Goal: Information Seeking & Learning: Learn about a topic

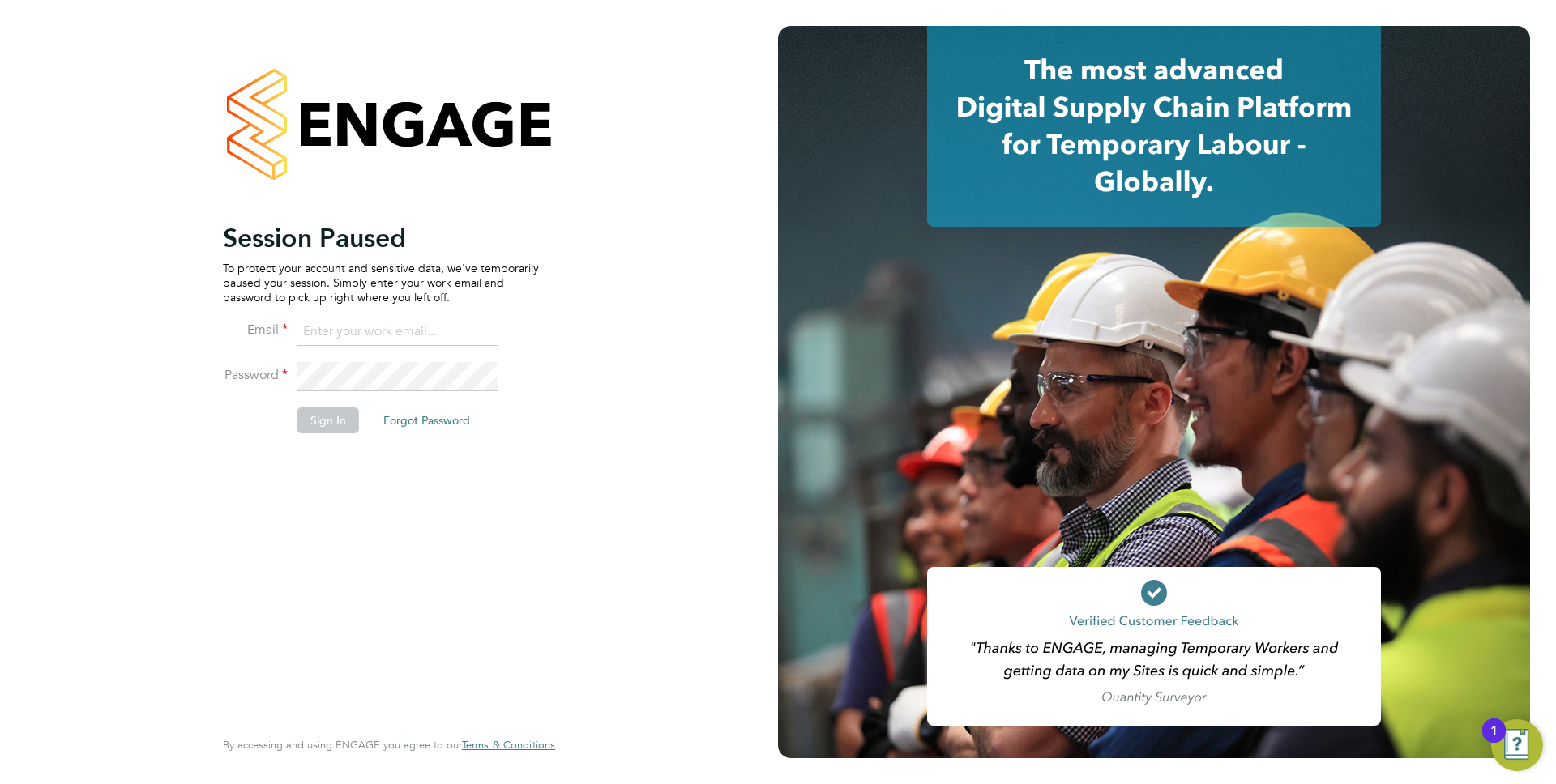
click at [365, 323] on input at bounding box center [398, 332] width 200 height 29
type input "[PERSON_NAME][EMAIL_ADDRESS][PERSON_NAME][DOMAIN_NAME]"
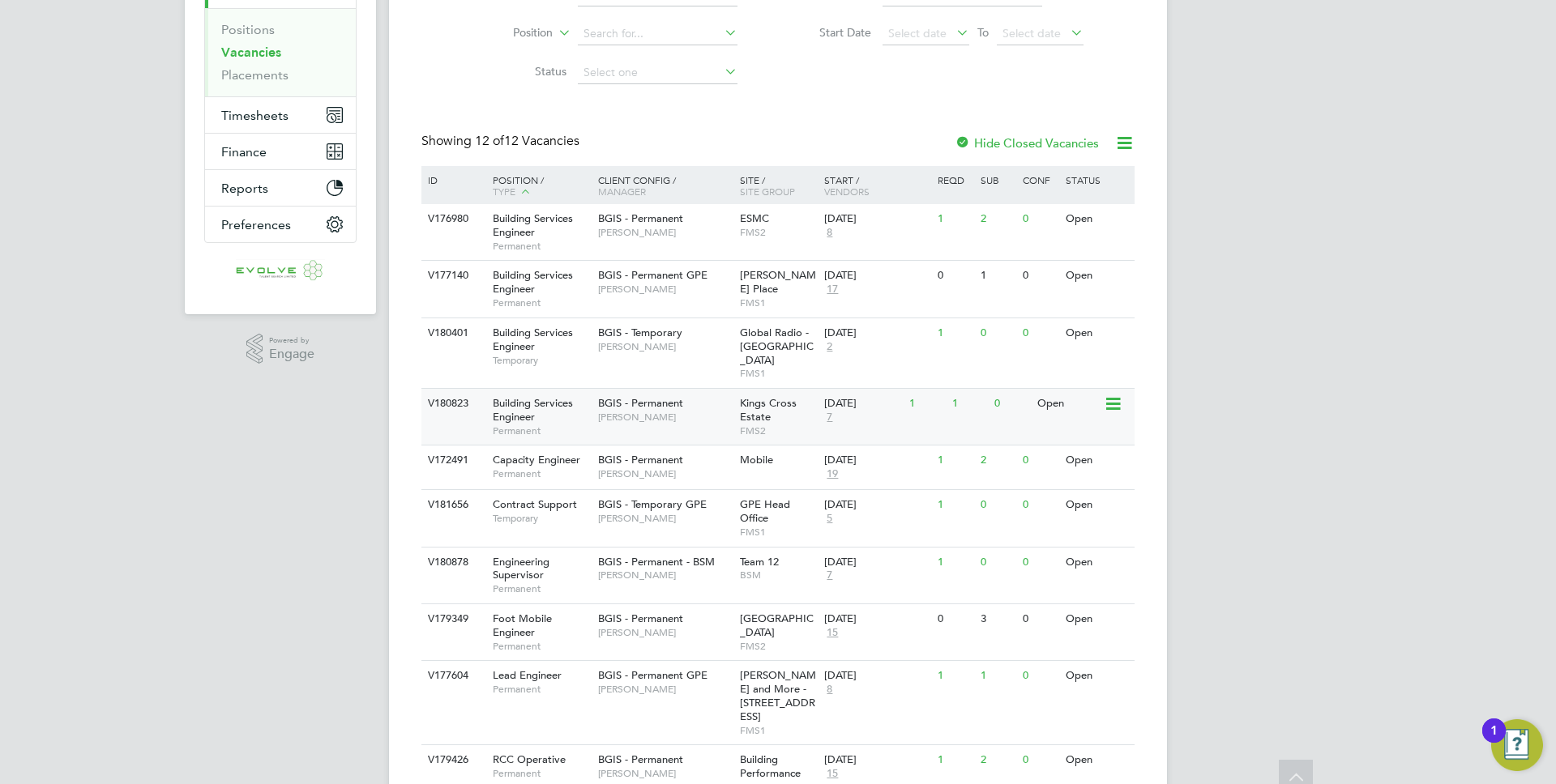
scroll to position [246, 0]
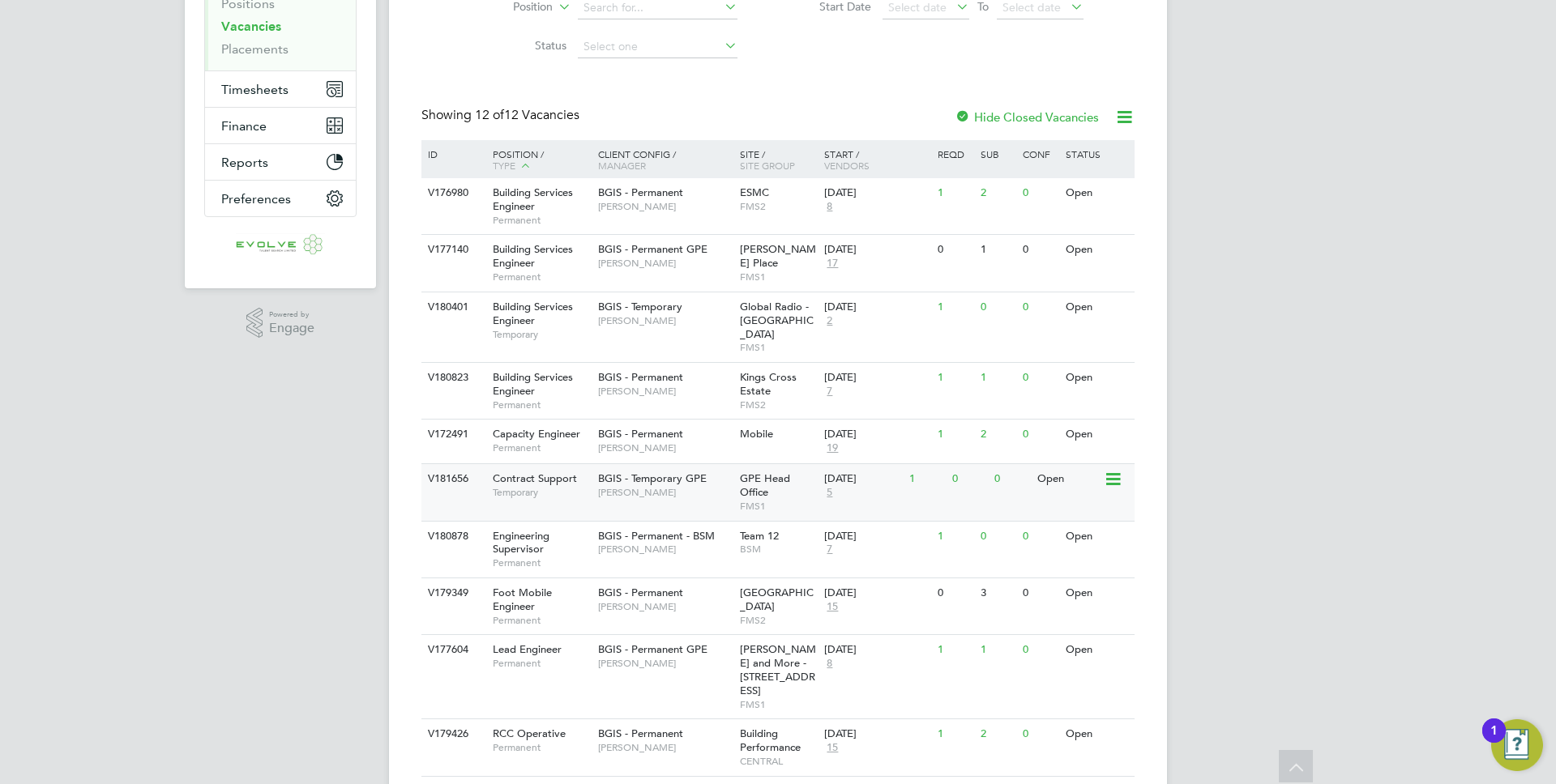
click at [829, 486] on span "5" at bounding box center [829, 492] width 10 height 14
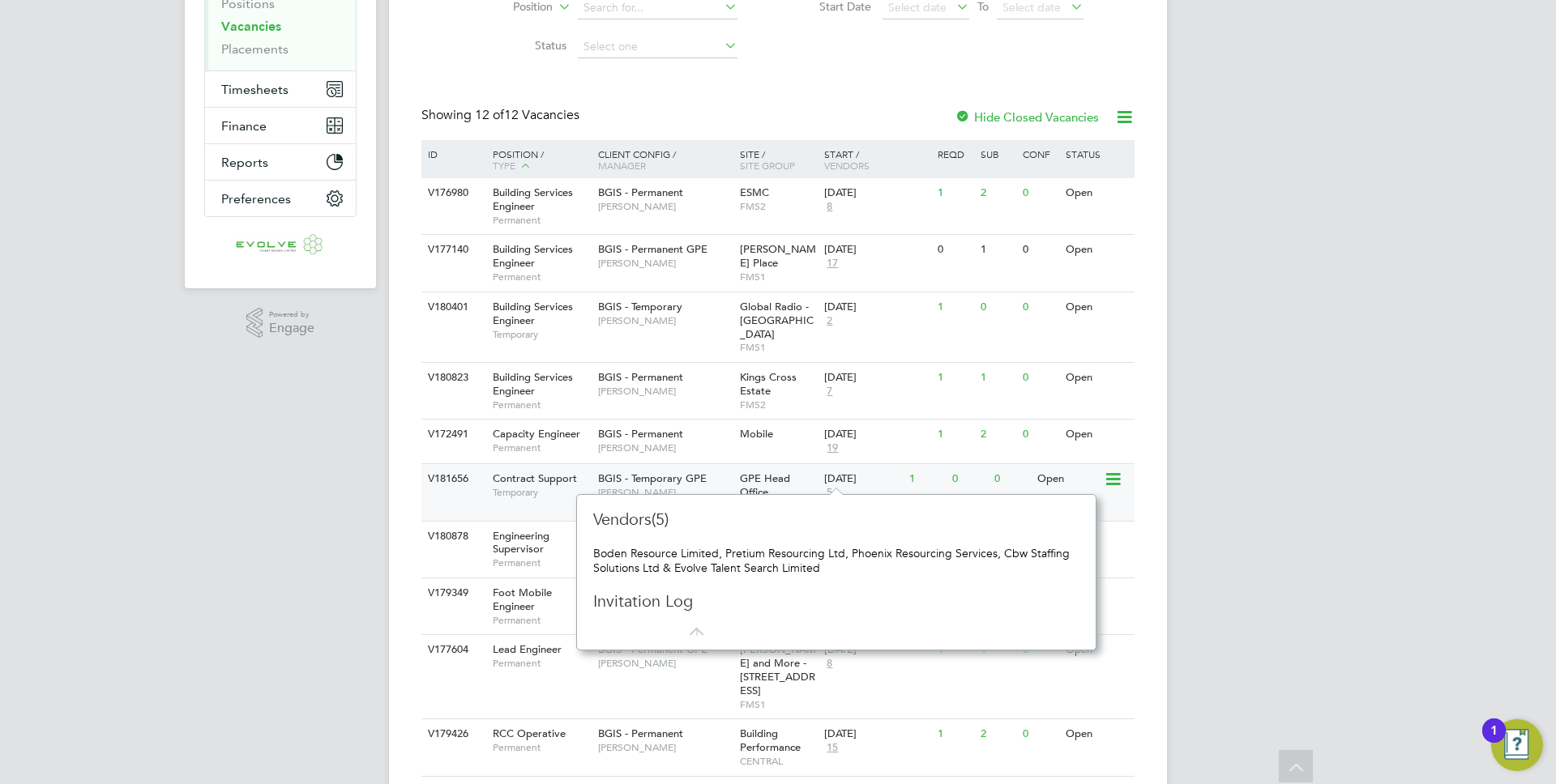
click at [591, 470] on div "Contract Support Temporary" at bounding box center [537, 485] width 113 height 42
click at [353, 505] on div "AP Anthony Perrin Notifications 2 Applications: Network Team Members Businesses…" at bounding box center [778, 352] width 1556 height 1195
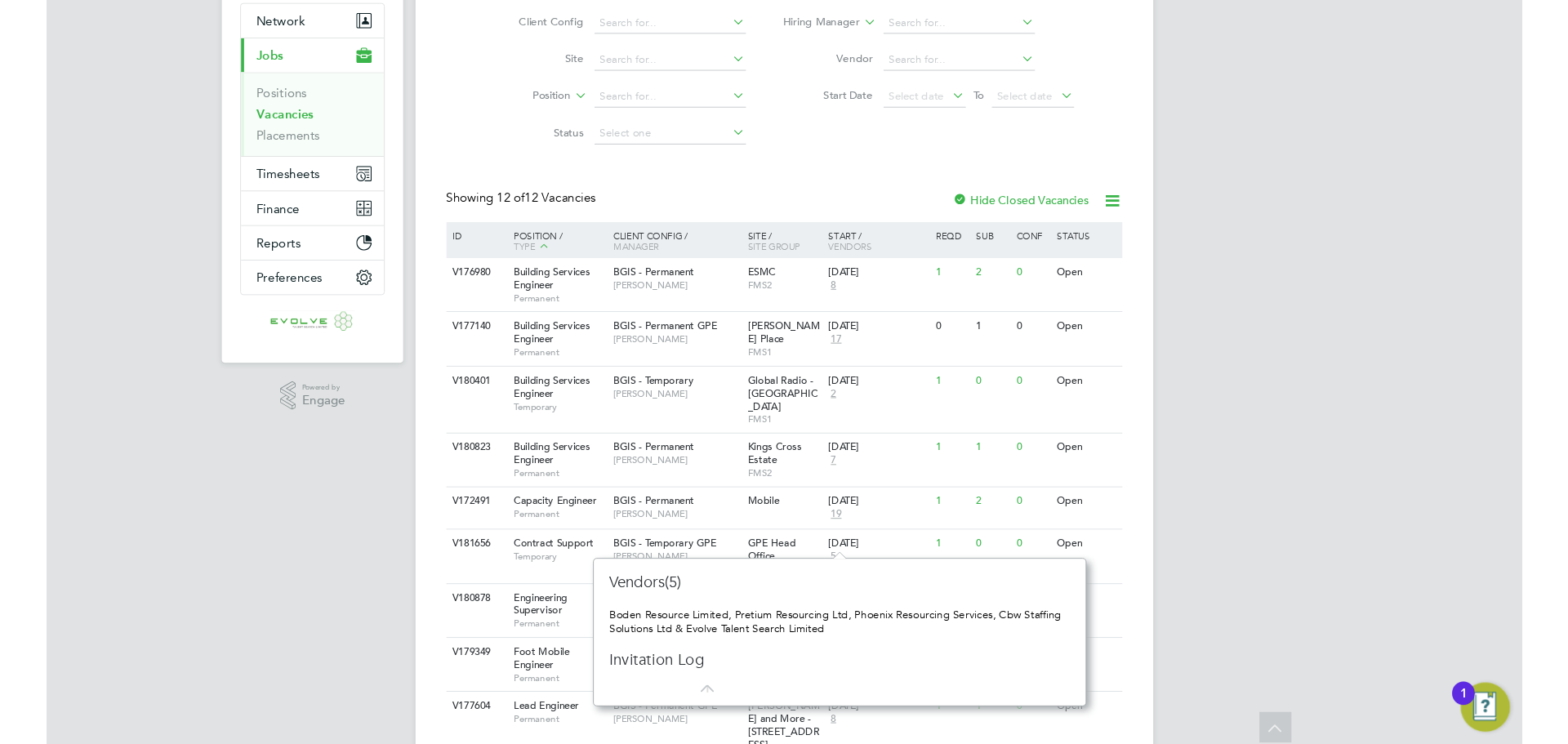
scroll to position [147, 0]
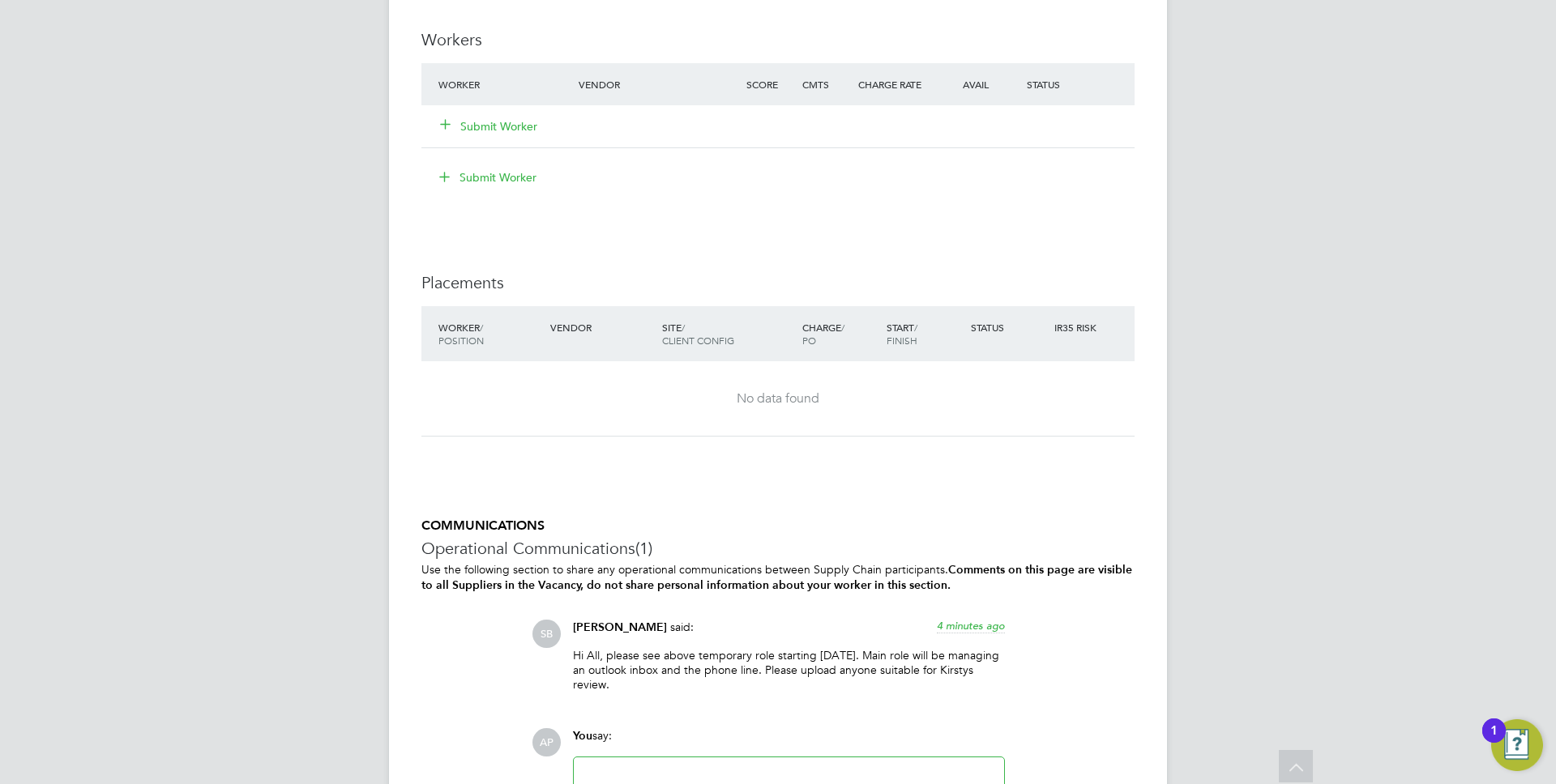
scroll to position [3026, 0]
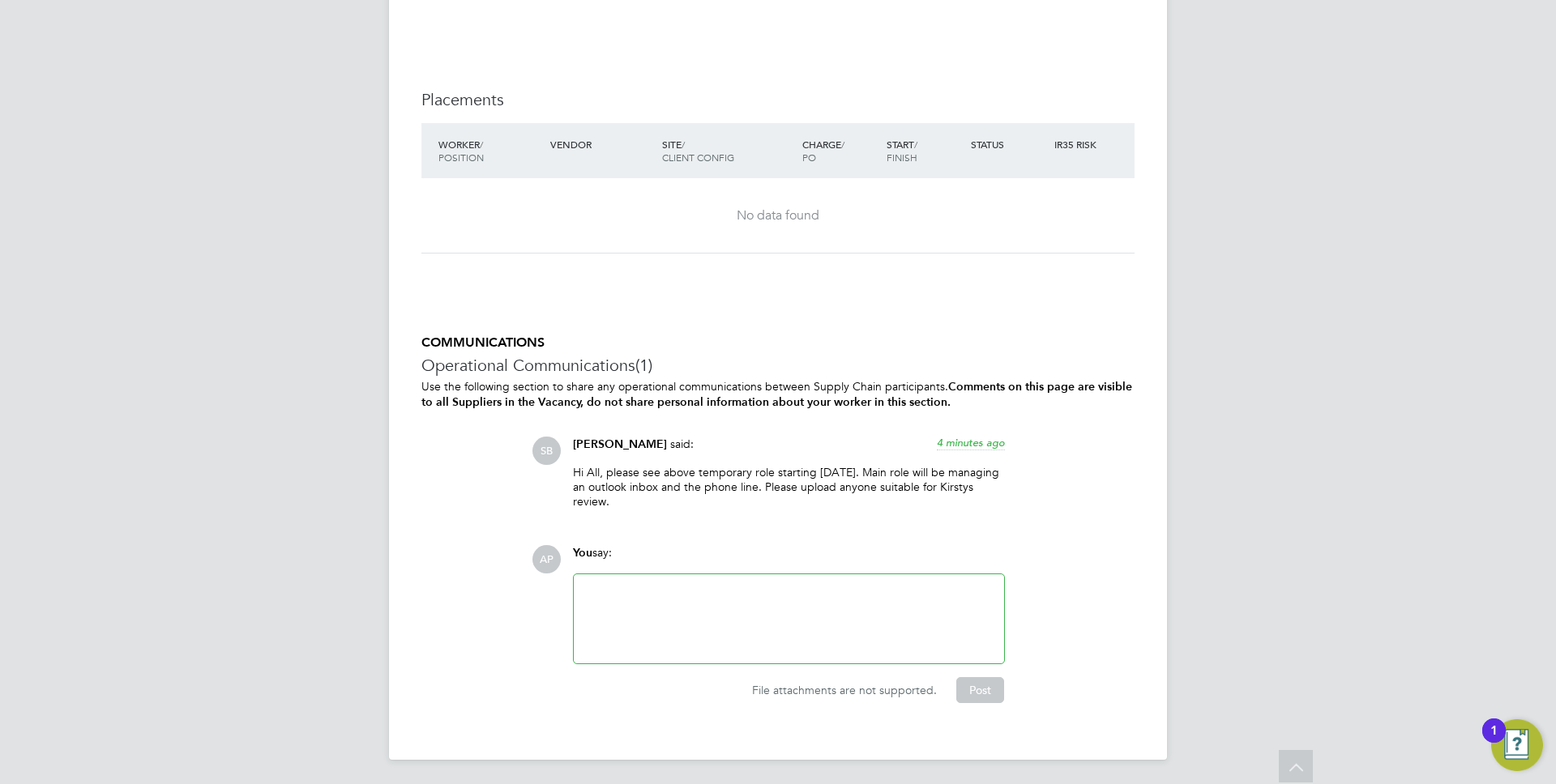
click at [668, 467] on p "Hi All, please see above temporary role starting Friday. Main role will be mana…" at bounding box center [789, 487] width 432 height 45
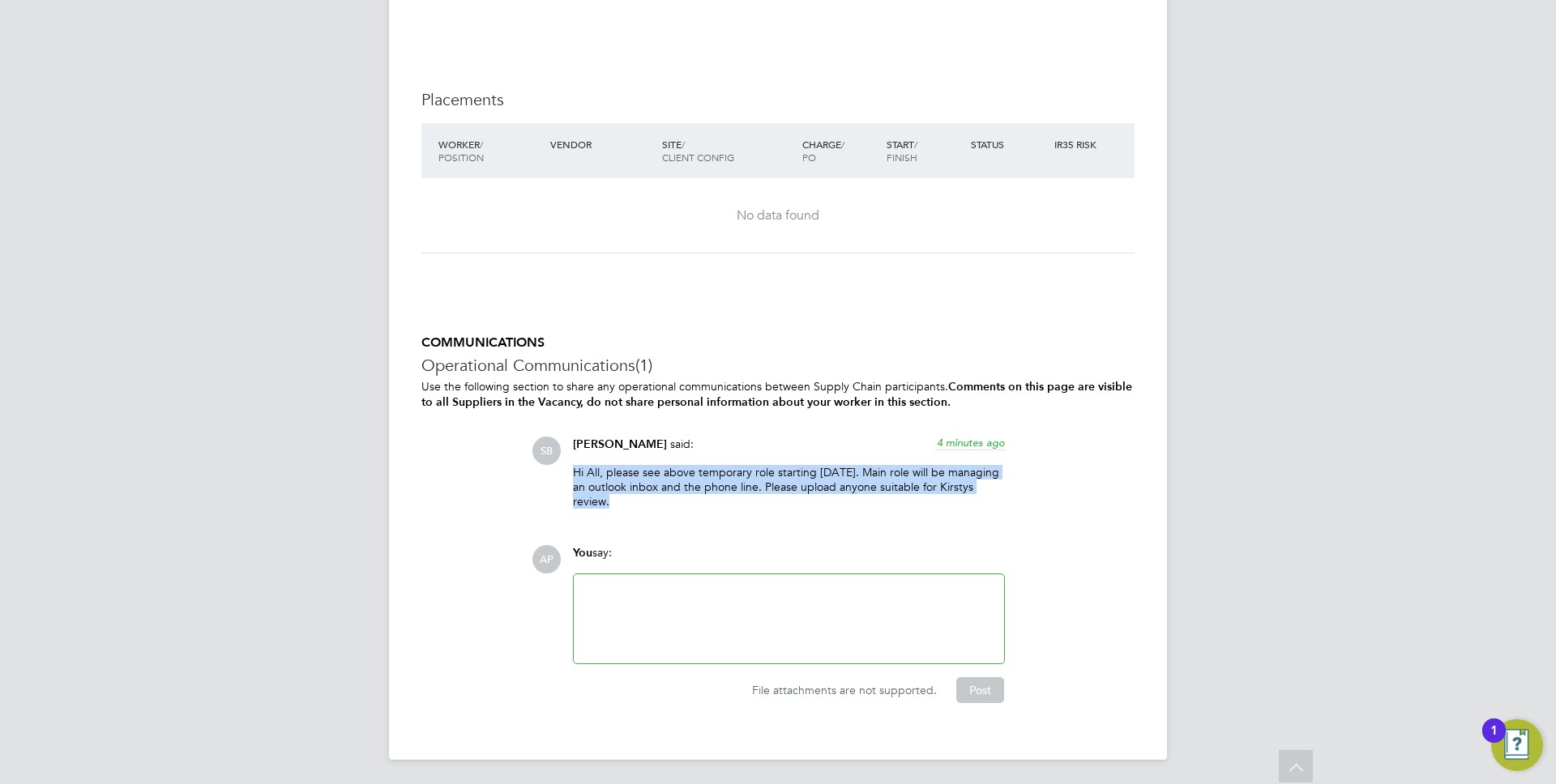
click at [668, 467] on p "Hi All, please see above temporary role starting Friday. Main role will be mana…" at bounding box center [789, 487] width 432 height 45
click at [728, 484] on p "Hi All, please see above temporary role starting Friday. Main role will be mana…" at bounding box center [789, 487] width 432 height 45
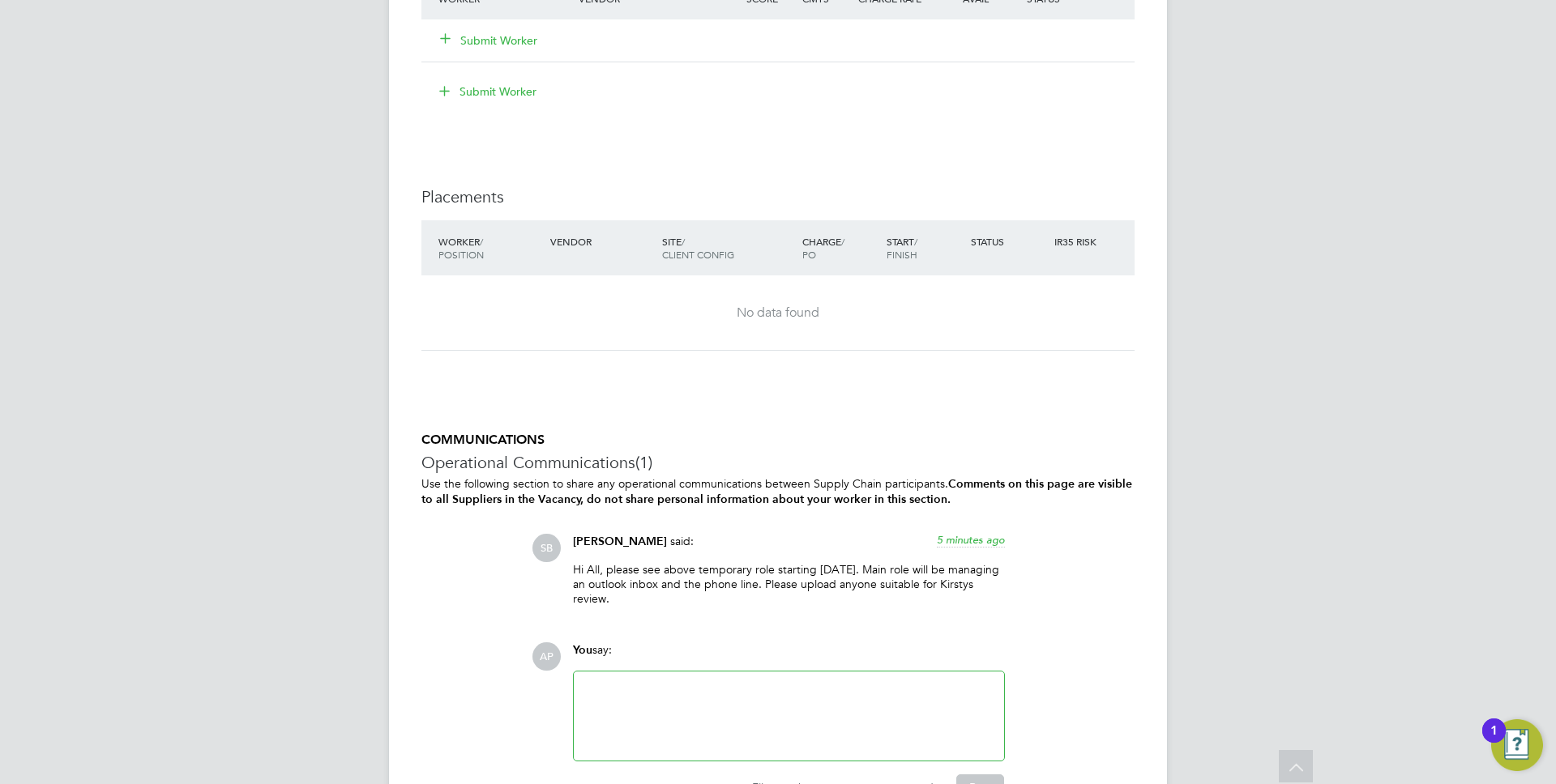
scroll to position [2967, 0]
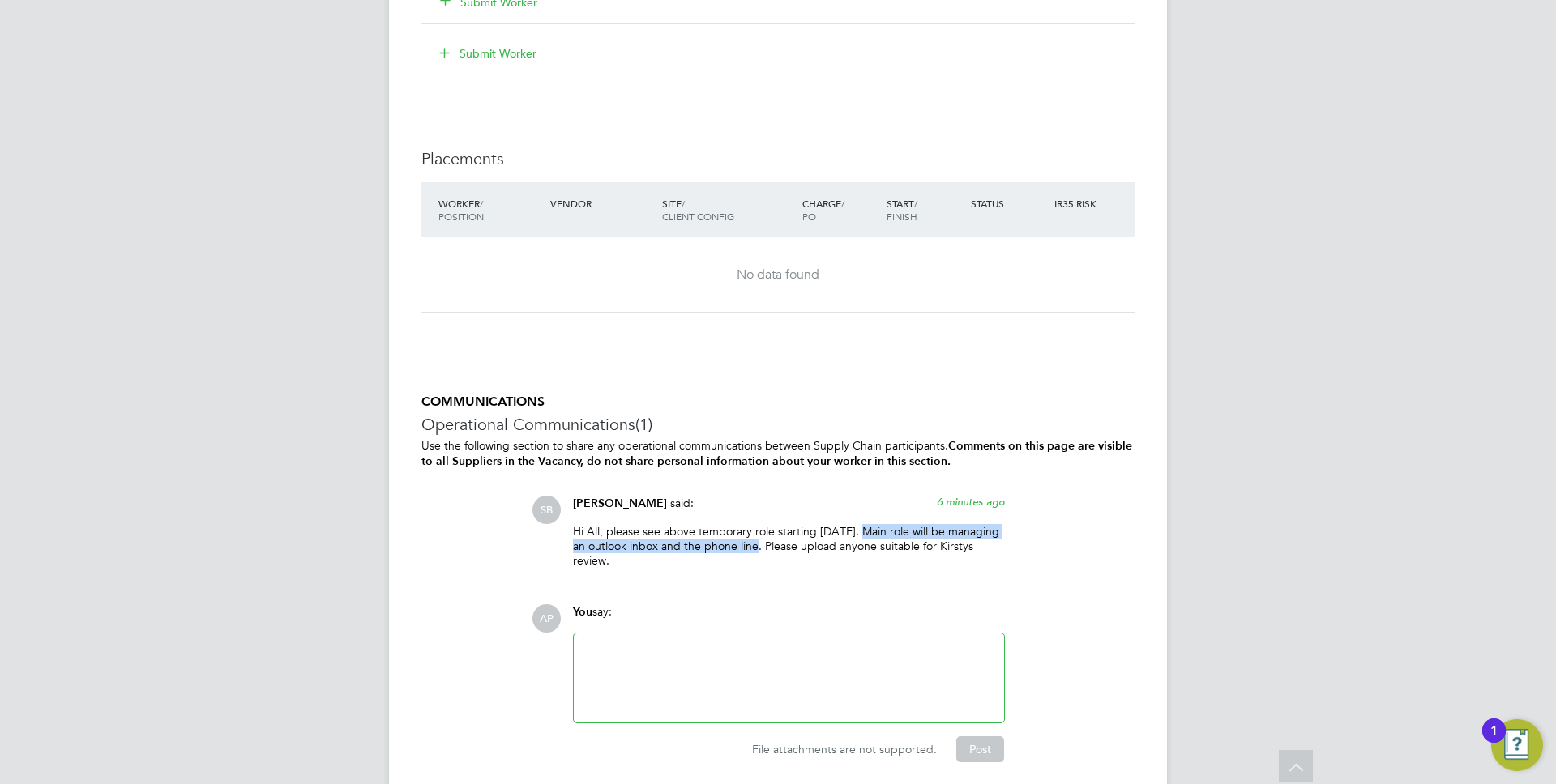
drag, startPoint x: 855, startPoint y: 529, endPoint x: 755, endPoint y: 546, distance: 101.4
click at [755, 546] on p "Hi All, please see above temporary role starting Friday. Main role will be mana…" at bounding box center [789, 547] width 432 height 45
copy p "Main role will be managing an outlook inbox and the phone line"
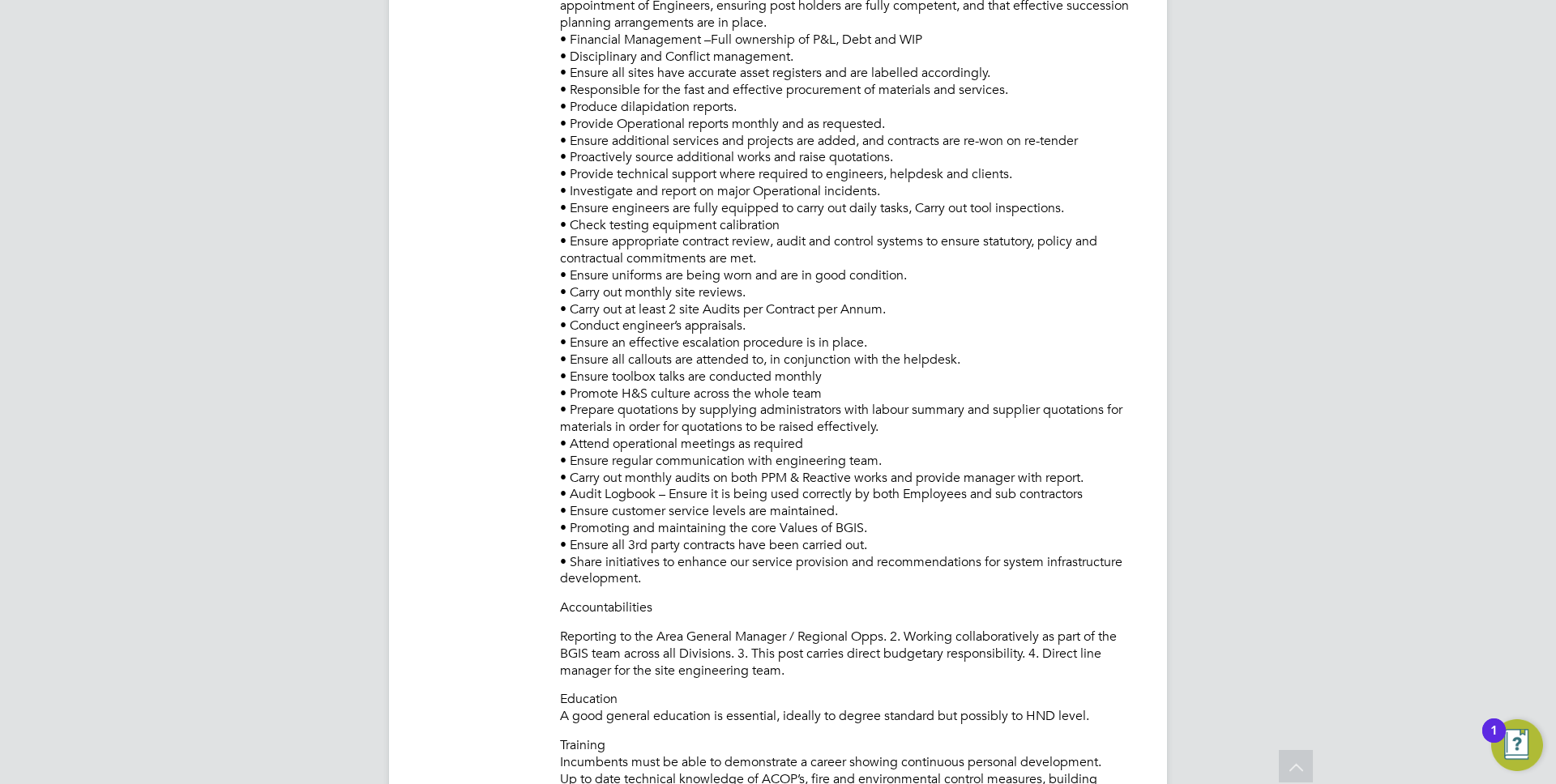
scroll to position [1184, 0]
